Goal: Find specific page/section: Find specific page/section

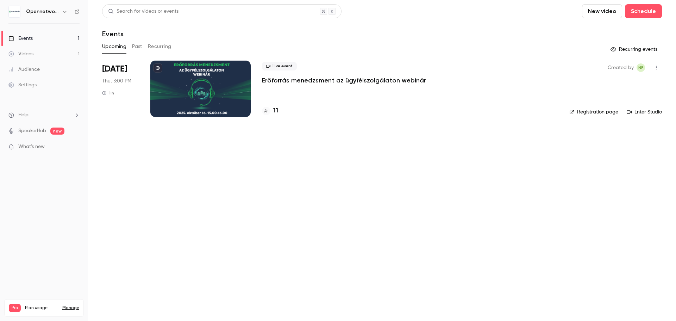
drag, startPoint x: 275, startPoint y: 111, endPoint x: 315, endPoint y: 137, distance: 47.3
click at [275, 112] on h4 "11" at bounding box center [275, 111] width 5 height 10
click at [278, 114] on main "Search for videos or events New video Schedule Events Upcoming Past Recurring R…" at bounding box center [382, 160] width 588 height 321
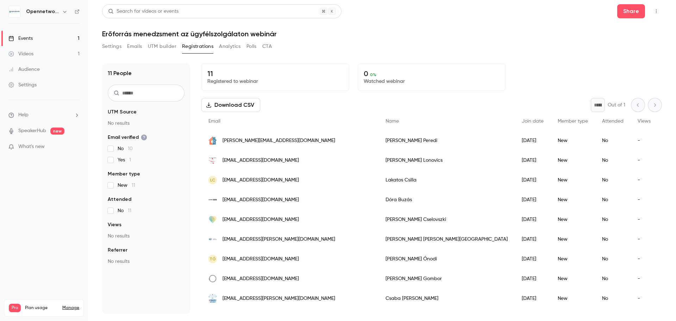
click at [272, 109] on div "Download CSV * Out of 1" at bounding box center [431, 105] width 460 height 14
click at [272, 111] on div "Download CSV * Out of 1" at bounding box center [431, 105] width 460 height 14
click at [273, 114] on div "Email" at bounding box center [289, 121] width 177 height 19
